Goal: Book appointment/travel/reservation

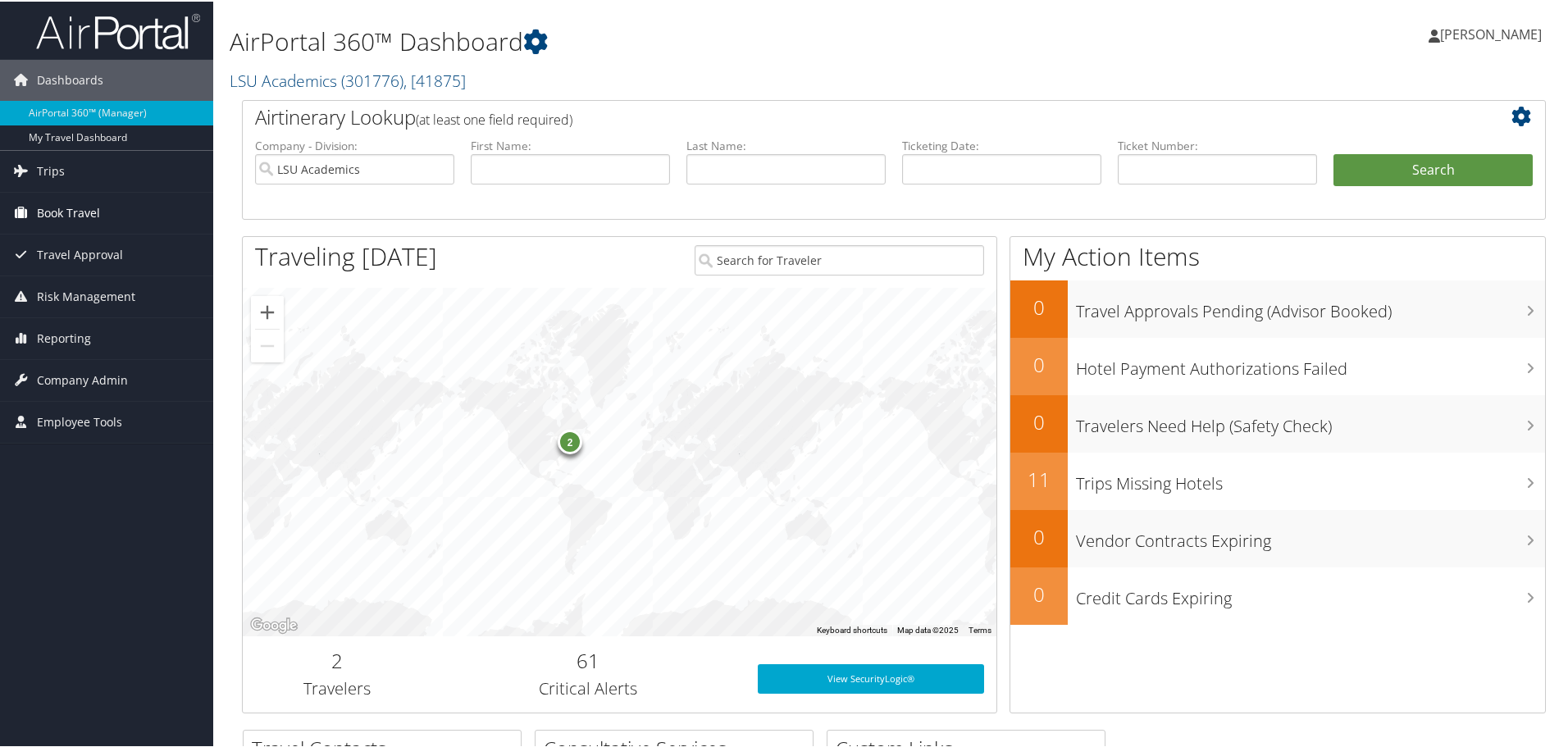
click at [73, 206] on span "Book Travel" at bounding box center [68, 211] width 63 height 41
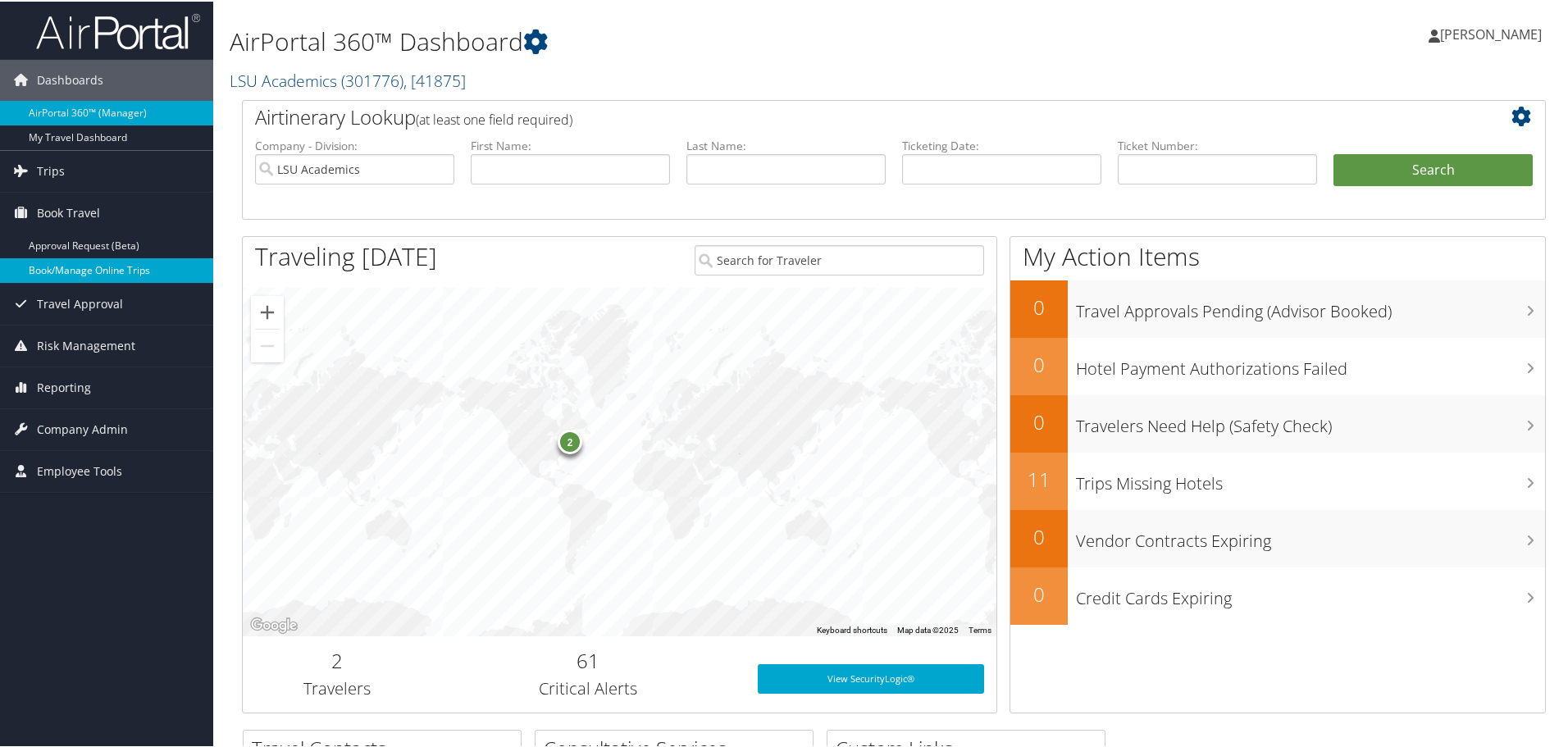
click at [72, 277] on link "Book/Manage Online Trips" at bounding box center [106, 269] width 213 height 25
